Goal: Task Accomplishment & Management: Manage account settings

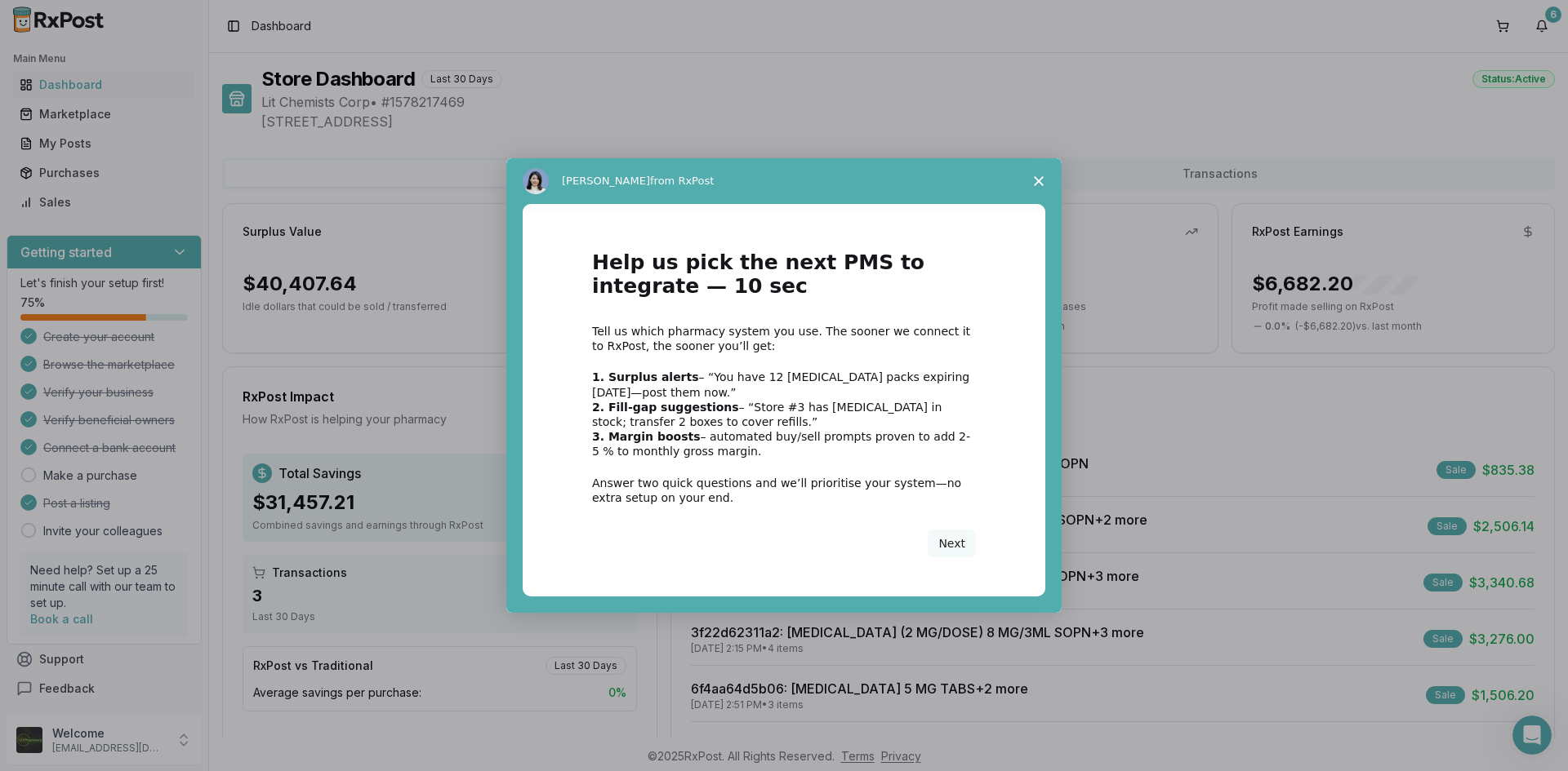
click at [1041, 180] on icon "Close survey" at bounding box center [1038, 181] width 9 height 9
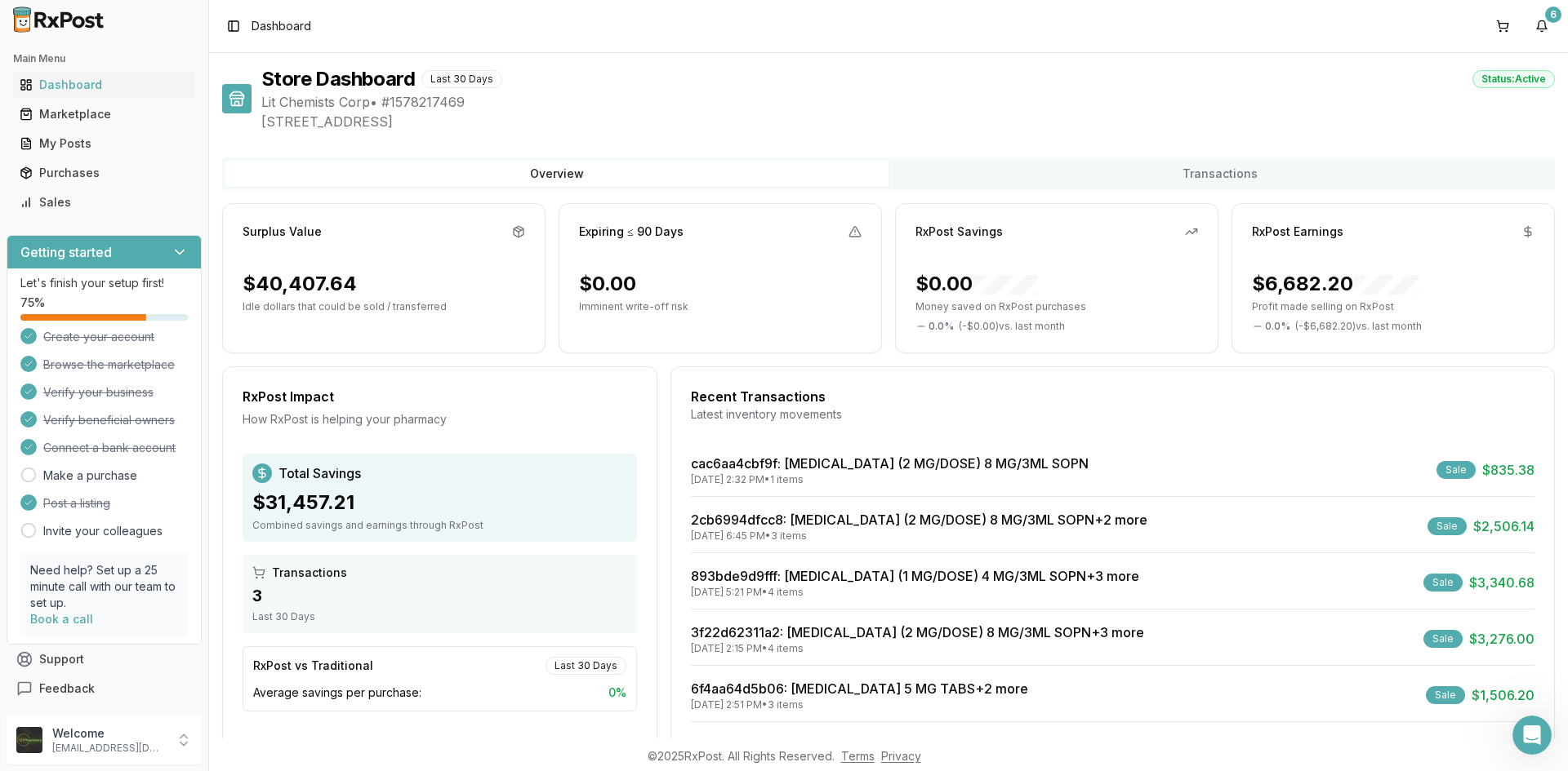
click at [172, 157] on ul "Dashboard Marketplace My Posts Purchases Sales" at bounding box center [104, 143] width 195 height 143
click at [167, 156] on link "My Posts" at bounding box center [104, 143] width 182 height 29
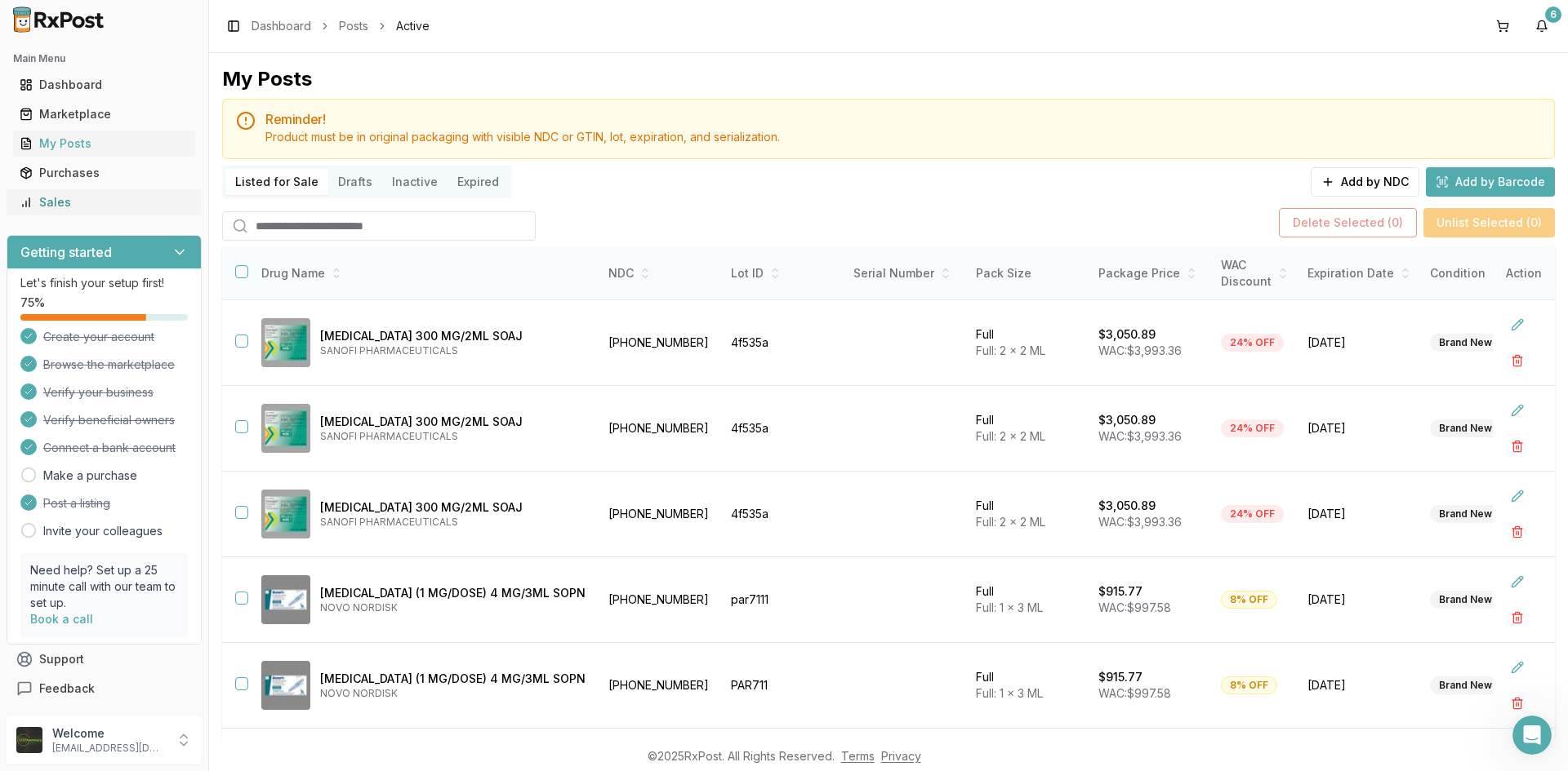
click at [101, 206] on div "Sales" at bounding box center [104, 201] width 169 height 16
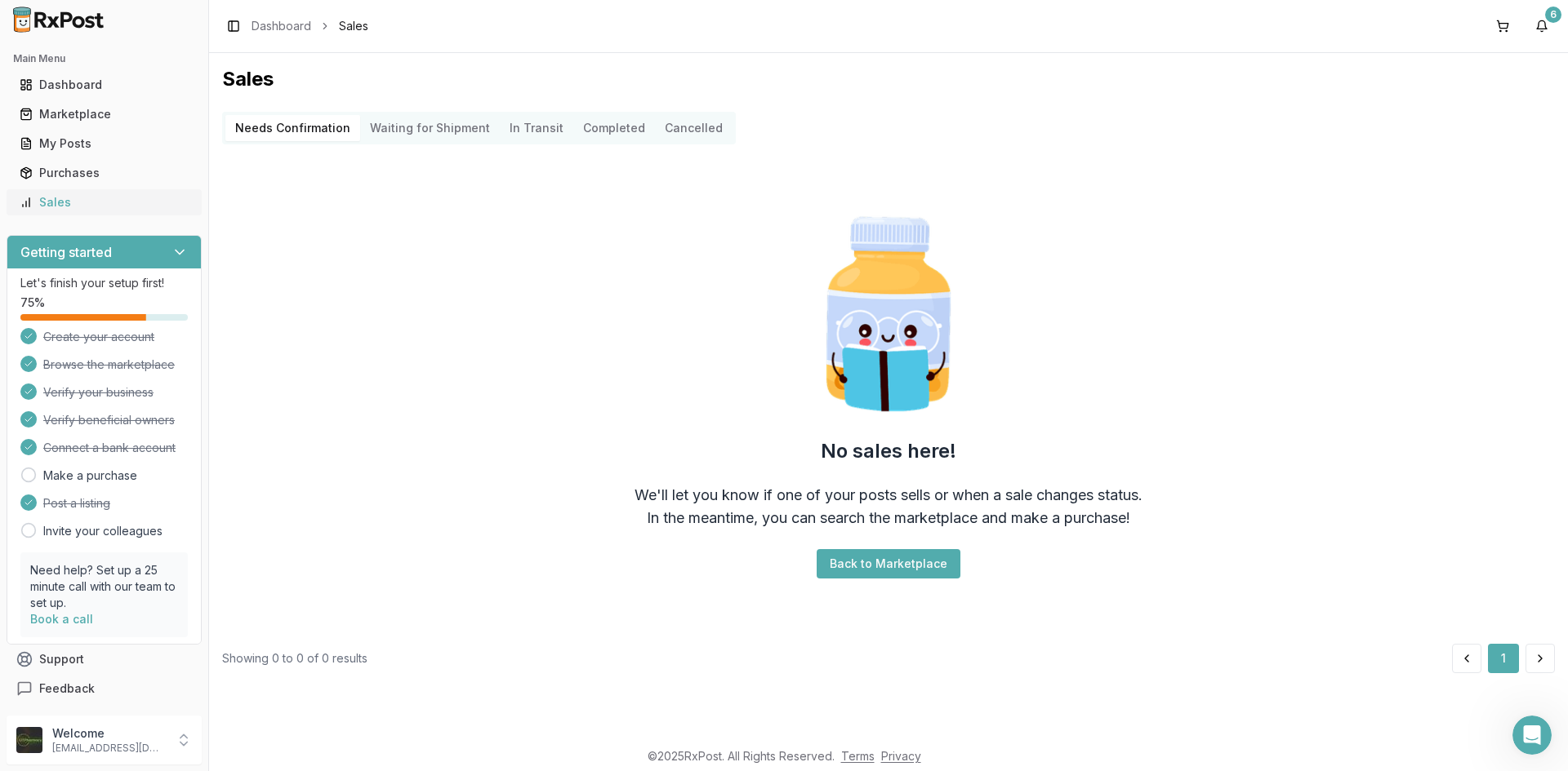
click at [105, 208] on div "Sales" at bounding box center [104, 201] width 169 height 16
